Goal: Information Seeking & Learning: Learn about a topic

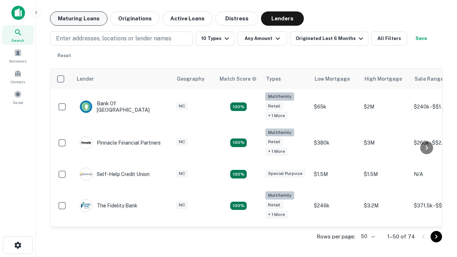
click at [79, 19] on button "Maturing Loans" at bounding box center [78, 18] width 57 height 14
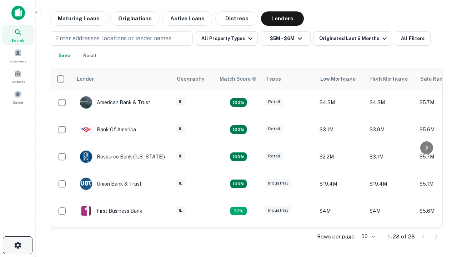
click at [17, 245] on icon "button" at bounding box center [18, 245] width 9 height 9
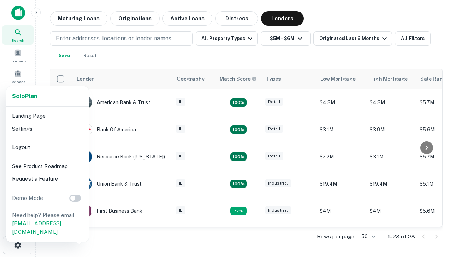
click at [47, 147] on li "Logout" at bounding box center [47, 147] width 76 height 13
